Goal: Find specific page/section: Find specific page/section

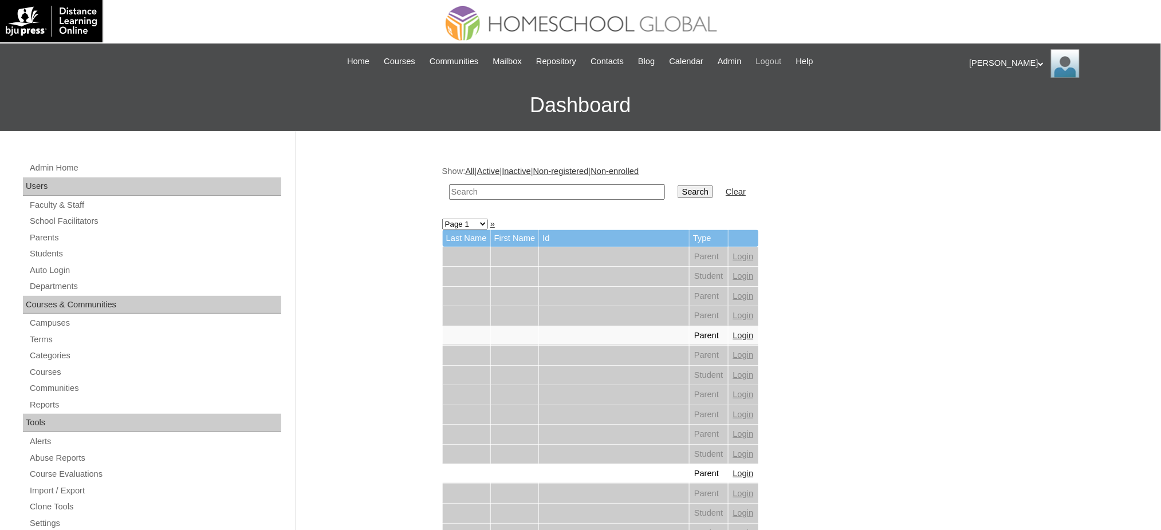
click at [777, 62] on span "Logout" at bounding box center [769, 61] width 26 height 13
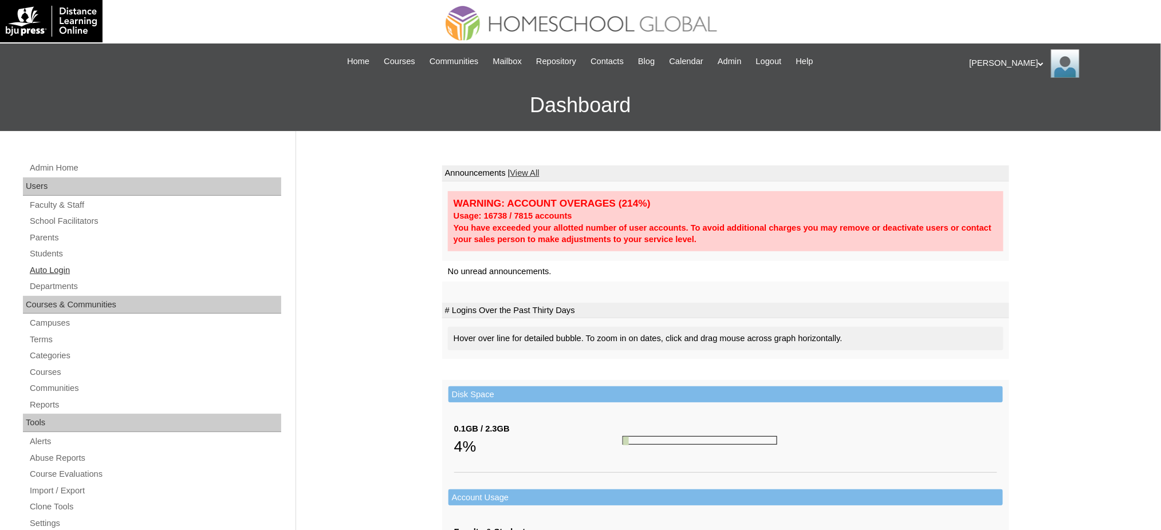
click at [49, 267] on link "Auto Login" at bounding box center [155, 270] width 253 height 14
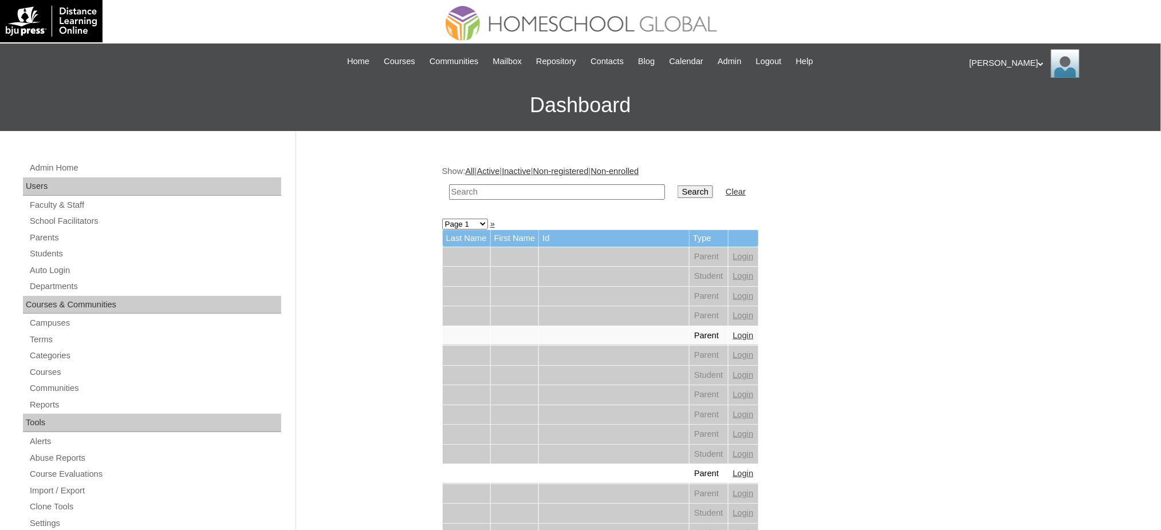
click at [474, 196] on input "text" at bounding box center [557, 191] width 216 height 15
paste input "Sofia Ysabelle"
type input "Sofia Ysabelle"
click at [672, 199] on td "Search" at bounding box center [695, 192] width 47 height 27
click at [678, 192] on input "Search" at bounding box center [696, 192] width 36 height 13
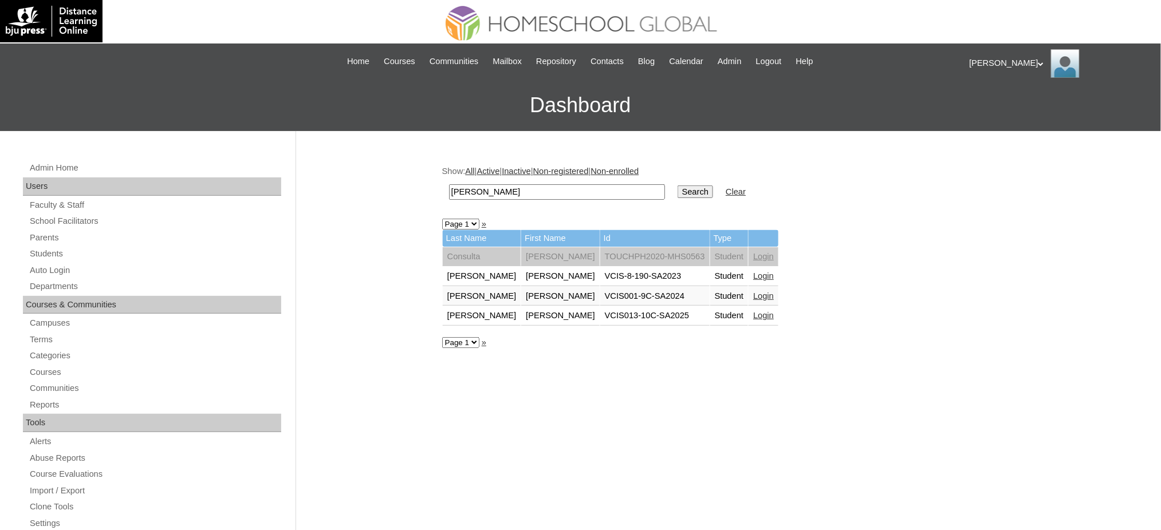
click at [490, 194] on input "Sofia Ysabelle" at bounding box center [557, 191] width 216 height 15
click at [490, 194] on input "[PERSON_NAME]" at bounding box center [557, 191] width 216 height 15
paste input "Consulta"
type input "Consulta"
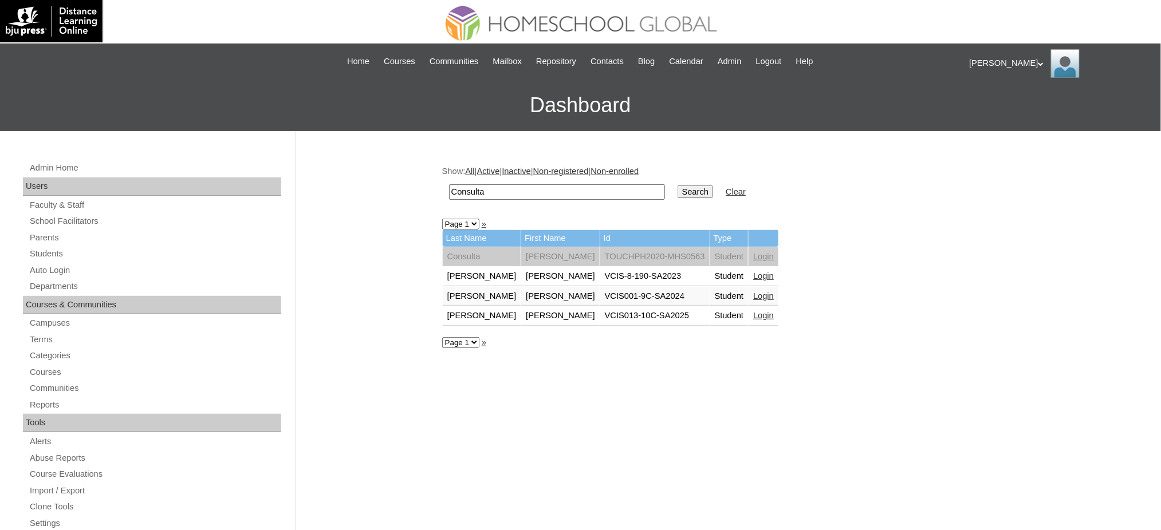
click at [678, 187] on input "Search" at bounding box center [696, 192] width 36 height 13
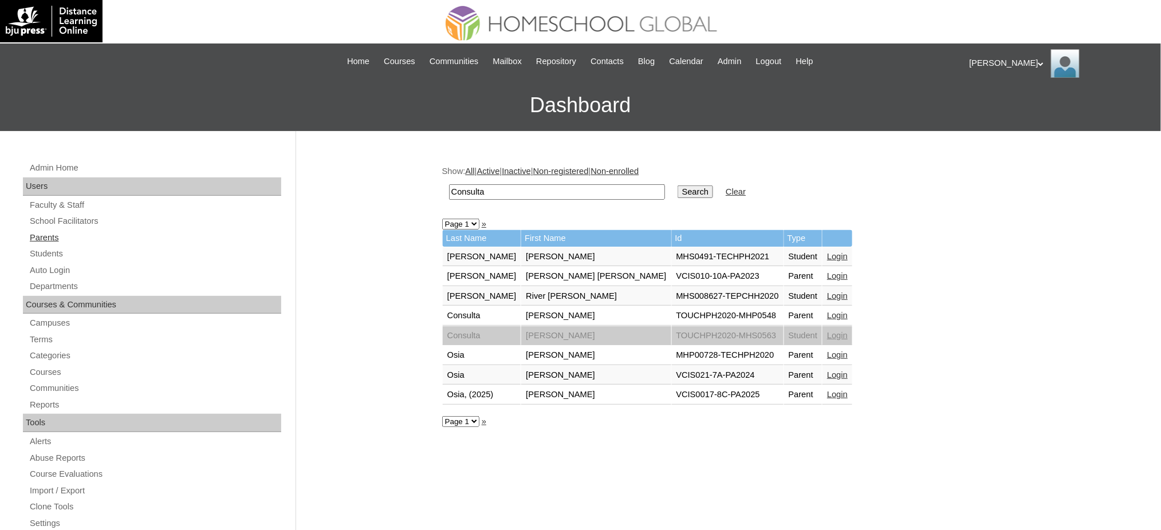
click at [45, 242] on link "Parents" at bounding box center [155, 238] width 253 height 14
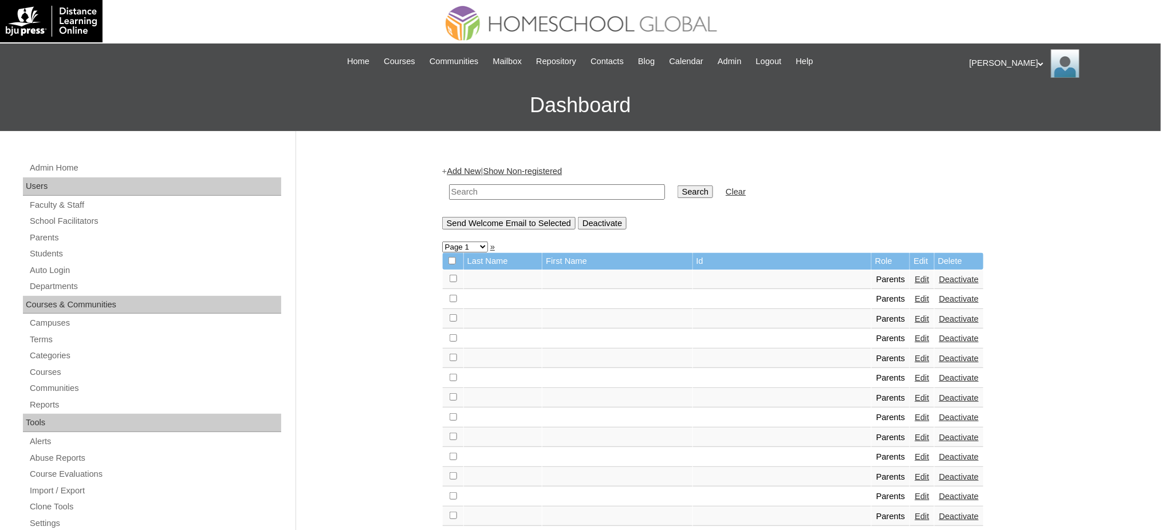
drag, startPoint x: 0, startPoint y: 0, endPoint x: 497, endPoint y: 191, distance: 532.5
click at [497, 191] on input "text" at bounding box center [557, 191] width 216 height 15
paste input "MHP0187-TECHPH2025"
click at [486, 195] on input "MHP0187-TECHPH2025" at bounding box center [557, 191] width 216 height 15
click at [497, 184] on input "MHP0188-TECHPH2025" at bounding box center [557, 191] width 216 height 15
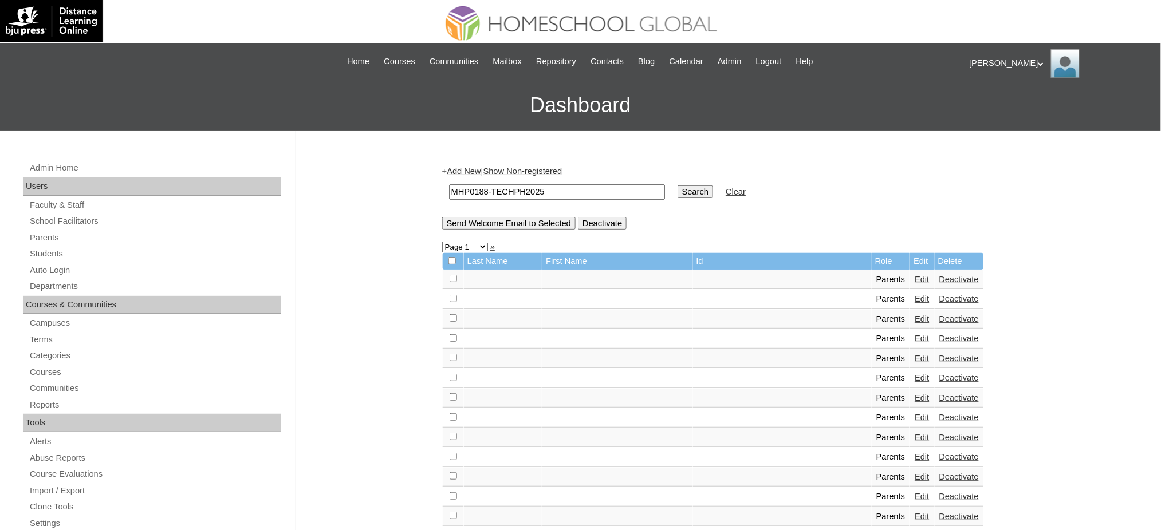
click at [497, 184] on input "MHP0188-TECHPH2025" at bounding box center [557, 191] width 216 height 15
type input "MHP0188-TECHPH2025"
click at [678, 186] on input "Search" at bounding box center [696, 192] width 36 height 13
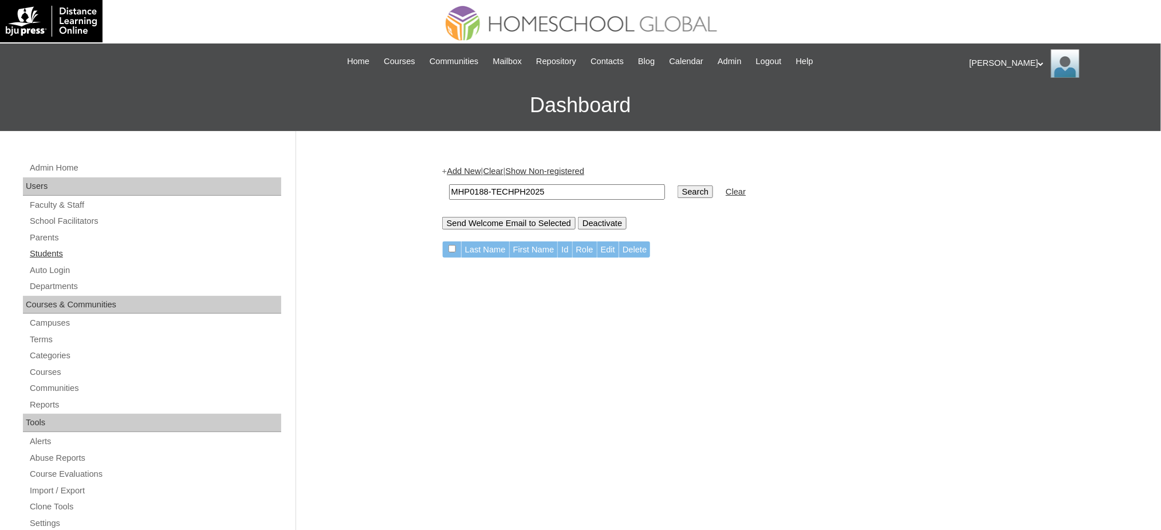
click at [58, 256] on link "Students" at bounding box center [155, 254] width 253 height 14
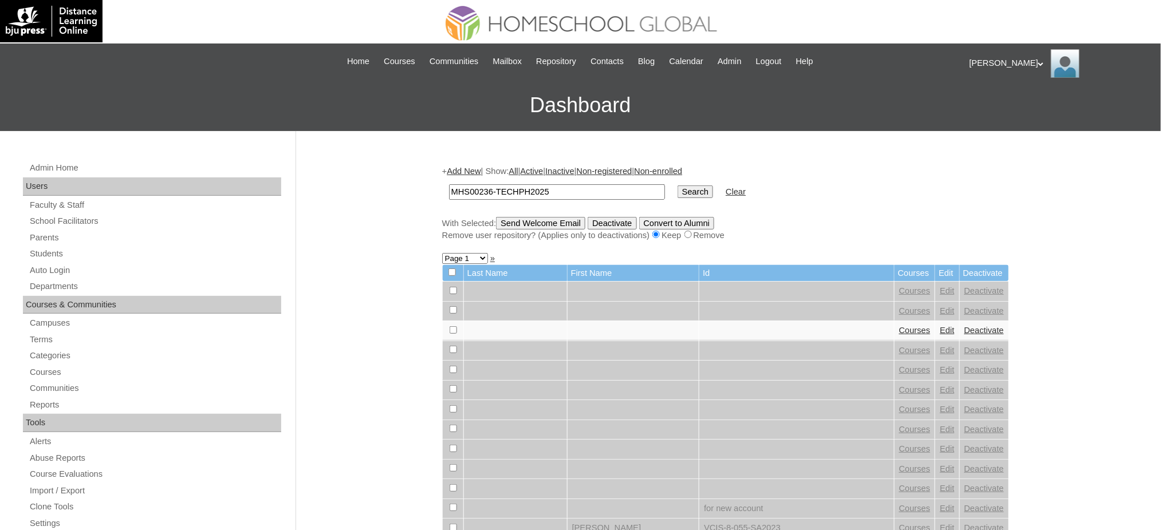
drag, startPoint x: 490, startPoint y: 191, endPoint x: 502, endPoint y: 392, distance: 201.4
click at [490, 214] on div "+ Add New | Show: All | Active | Inactive | Non-registered | Non-enrolled MHS00…" at bounding box center [725, 204] width 567 height 76
click at [517, 196] on input "MHS00237-TECHPH2025" at bounding box center [557, 191] width 216 height 15
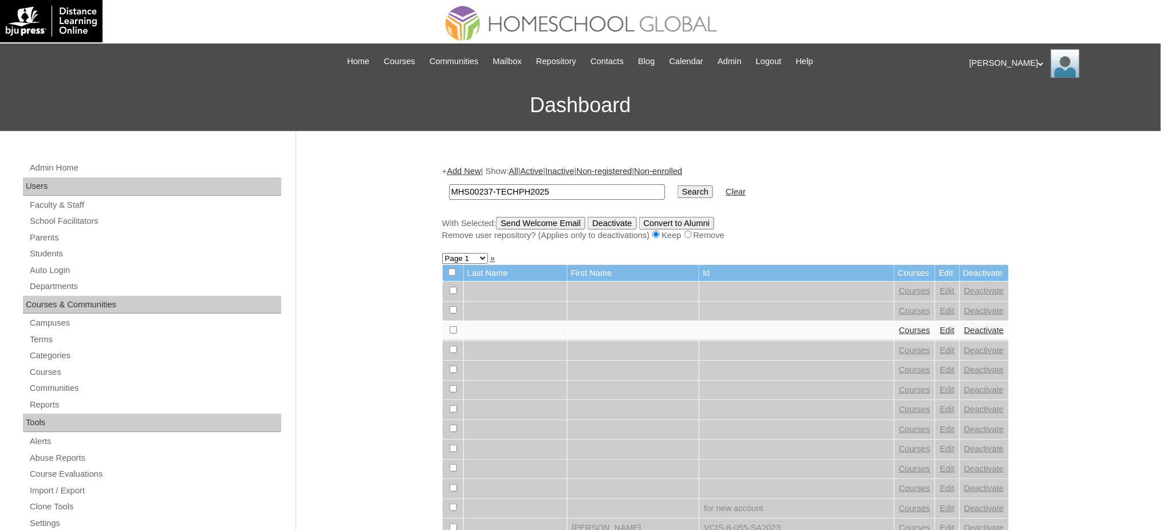
type input "MHS00237-TECHPH2025"
click at [678, 186] on input "Search" at bounding box center [696, 192] width 36 height 13
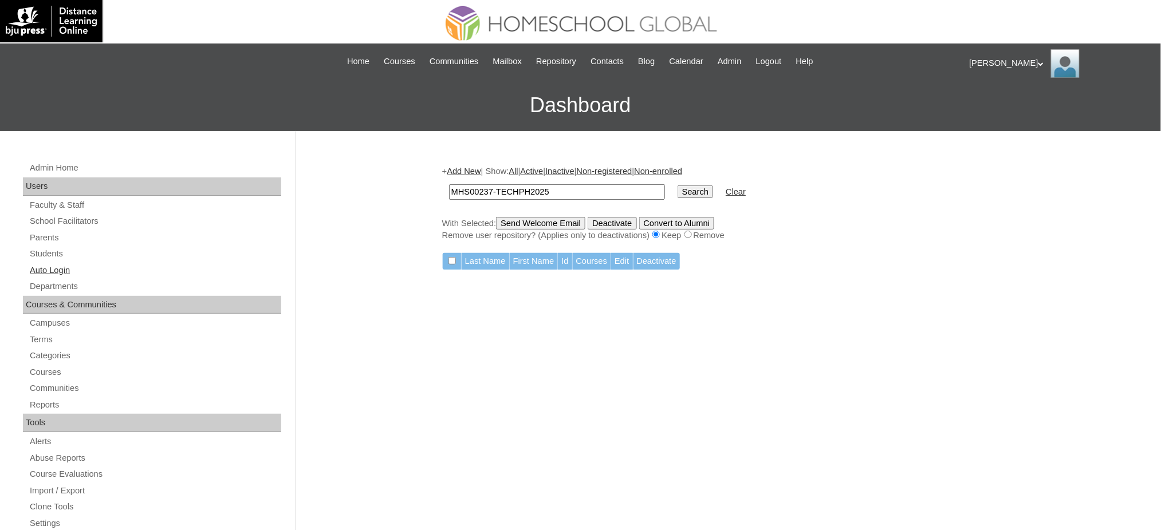
click at [70, 266] on link "Auto Login" at bounding box center [155, 270] width 253 height 14
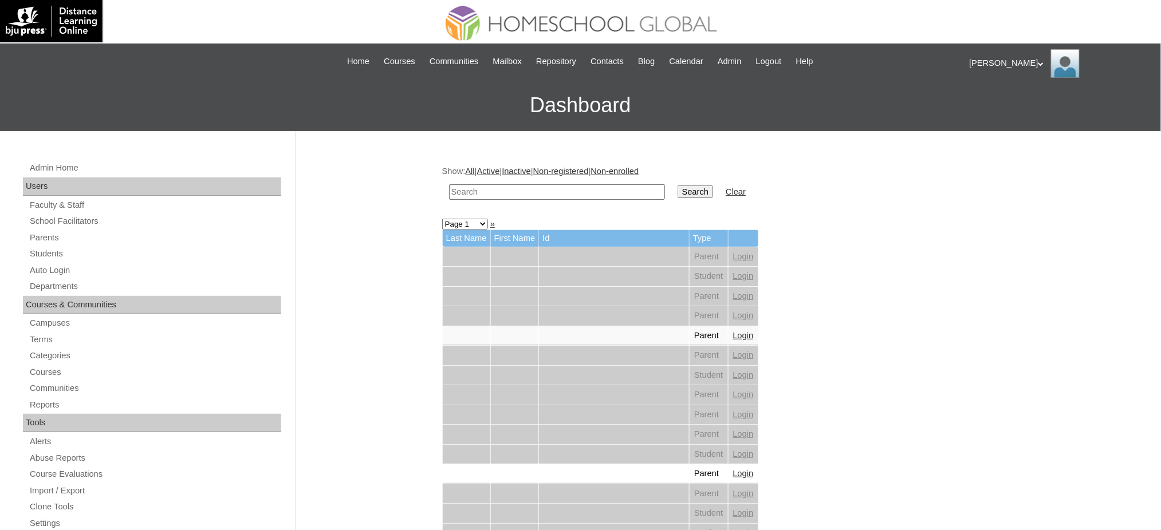
drag, startPoint x: 0, startPoint y: 0, endPoint x: 549, endPoint y: 190, distance: 580.7
click at [549, 190] on input "text" at bounding box center [557, 191] width 216 height 15
paste input "Luke Gabriel"
type input "Luke Gabriel"
click at [678, 186] on input "Search" at bounding box center [696, 192] width 36 height 13
